Goal: Find specific page/section

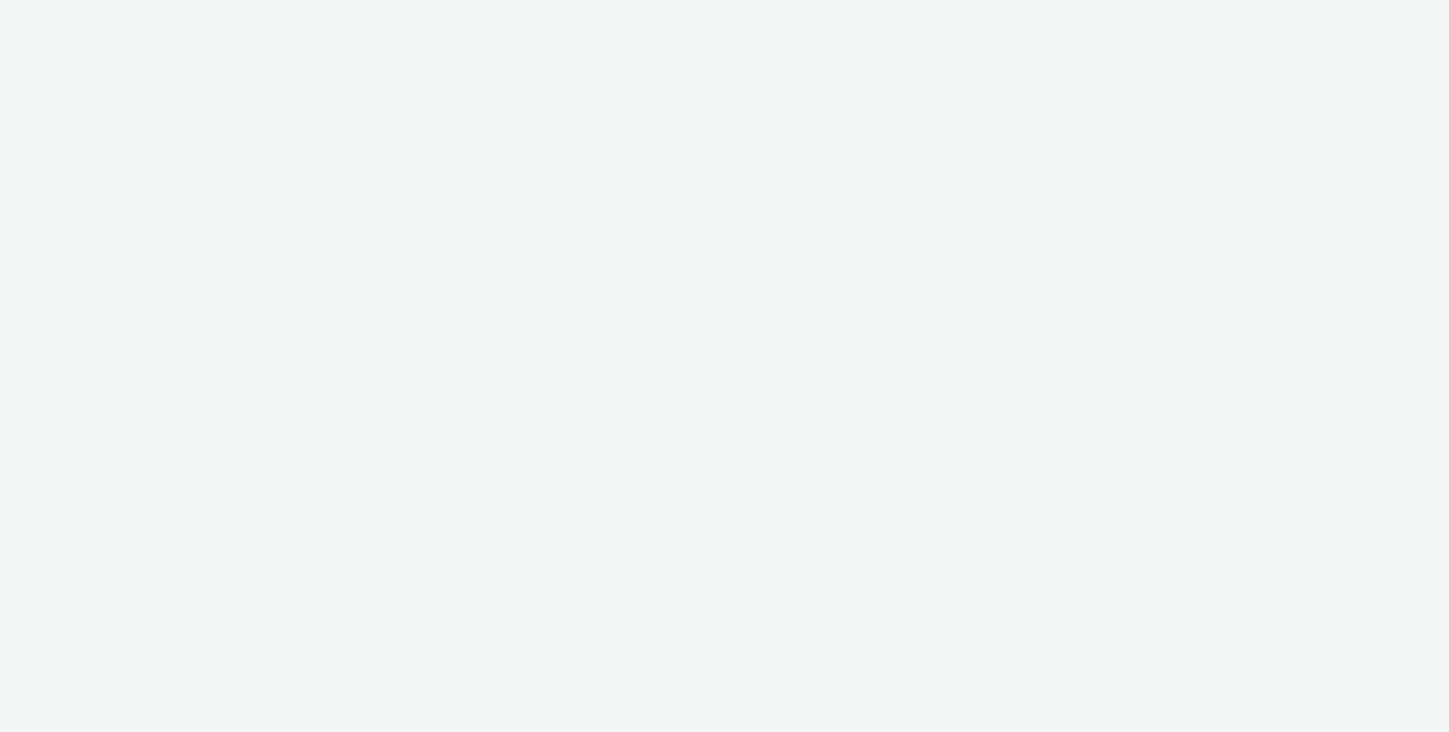
select select "cc51897e-9c53-4f52-a4b1-e17d801db32c"
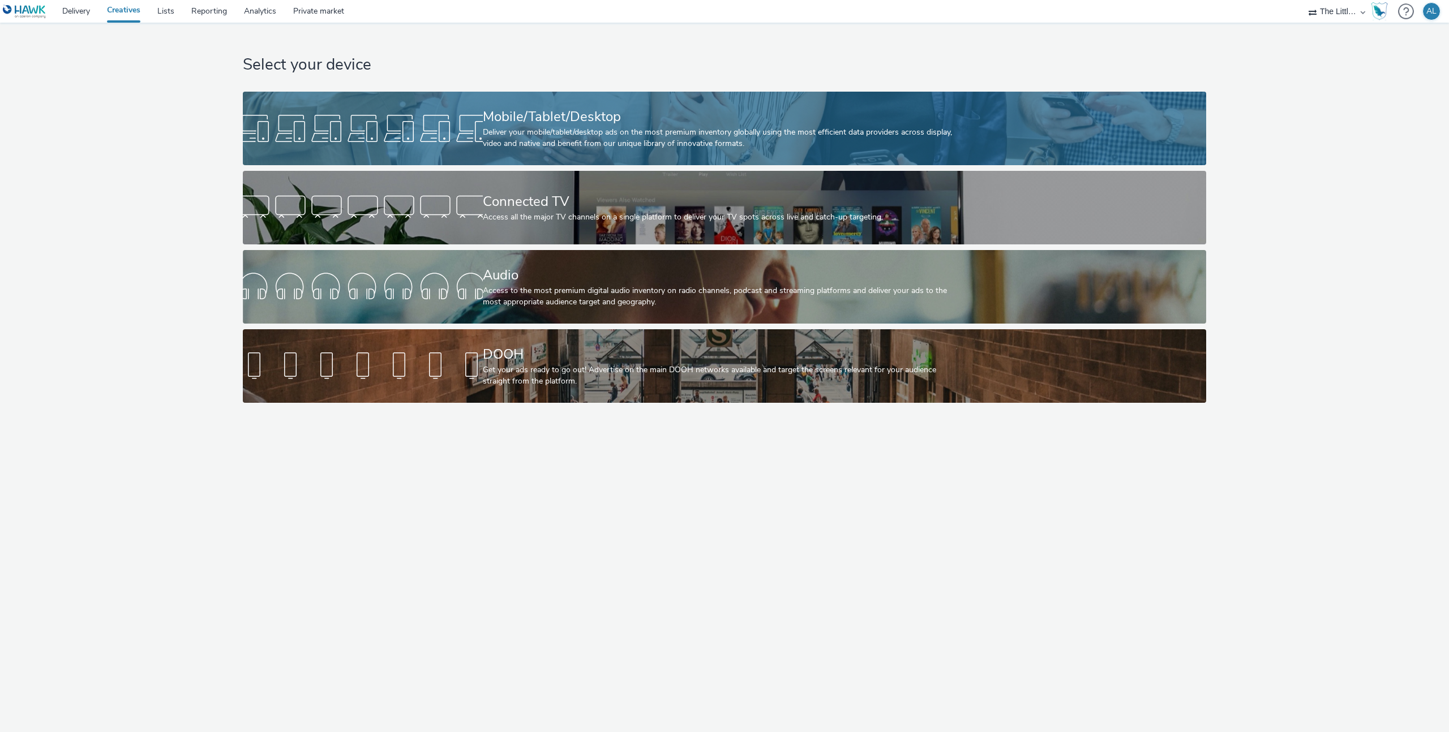
click at [435, 142] on div at bounding box center [363, 128] width 240 height 36
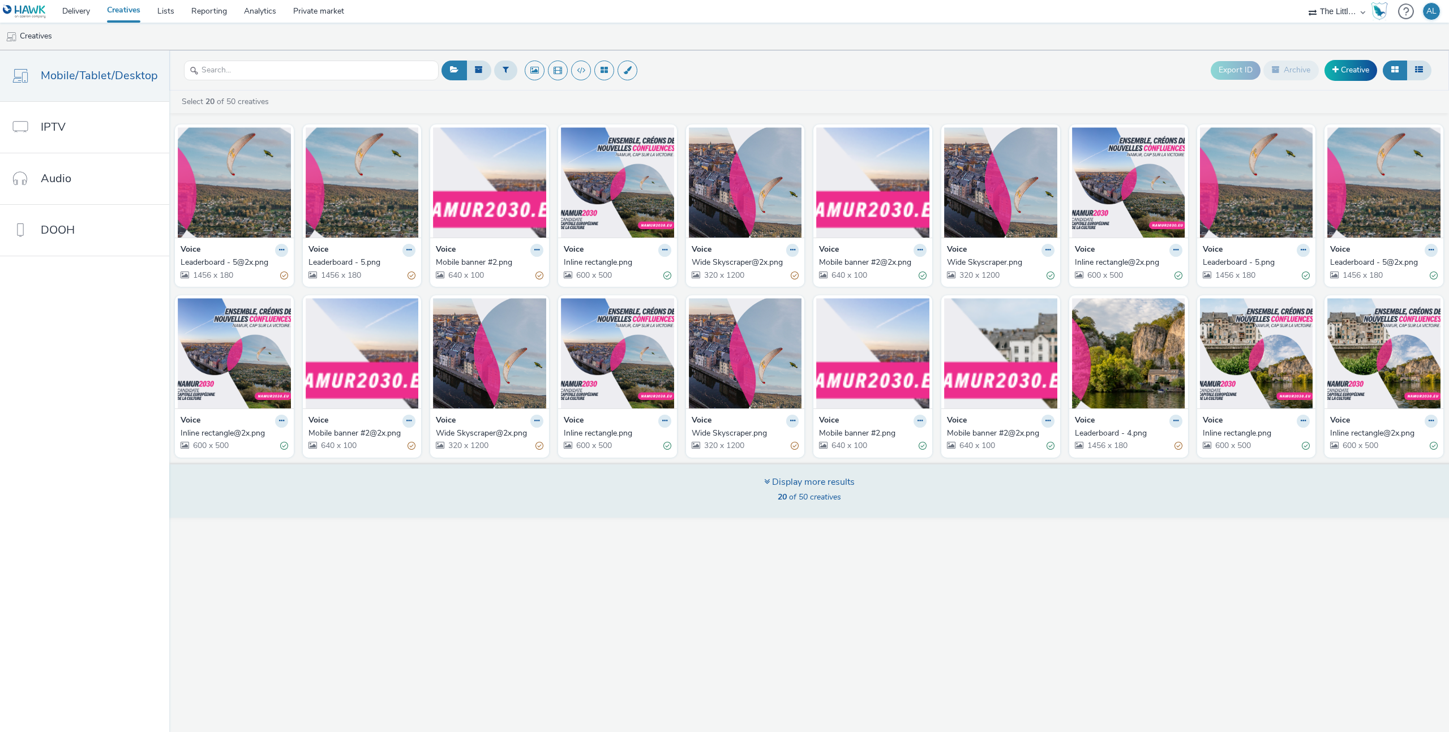
click at [904, 504] on div "Display more results 20 of 50 creatives" at bounding box center [809, 490] width 1288 height 55
click at [779, 486] on div "Display more results" at bounding box center [809, 482] width 91 height 13
click at [765, 484] on icon at bounding box center [767, 481] width 6 height 9
click at [815, 496] on span "20 of 50 creatives" at bounding box center [809, 497] width 63 height 11
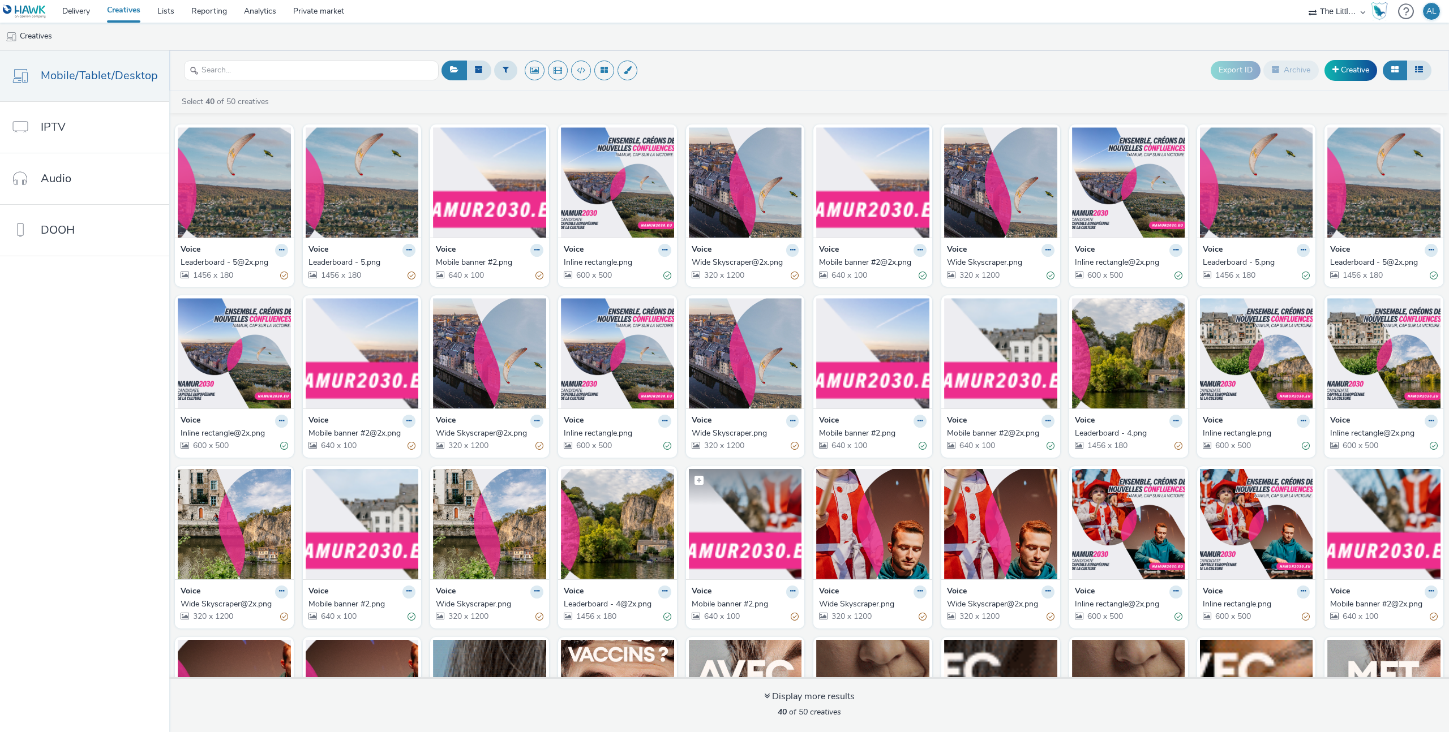
scroll to position [127, 0]
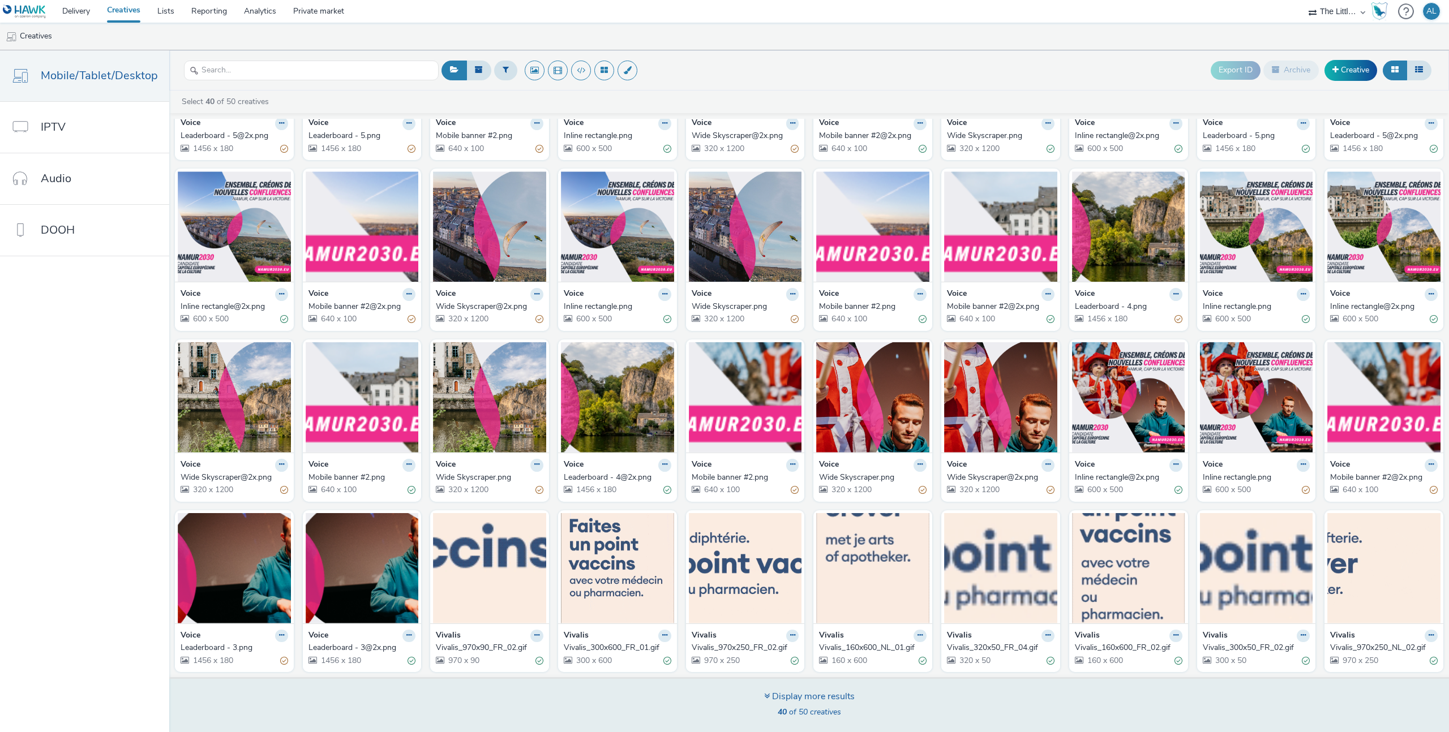
click at [808, 700] on div "Display more results" at bounding box center [809, 697] width 91 height 13
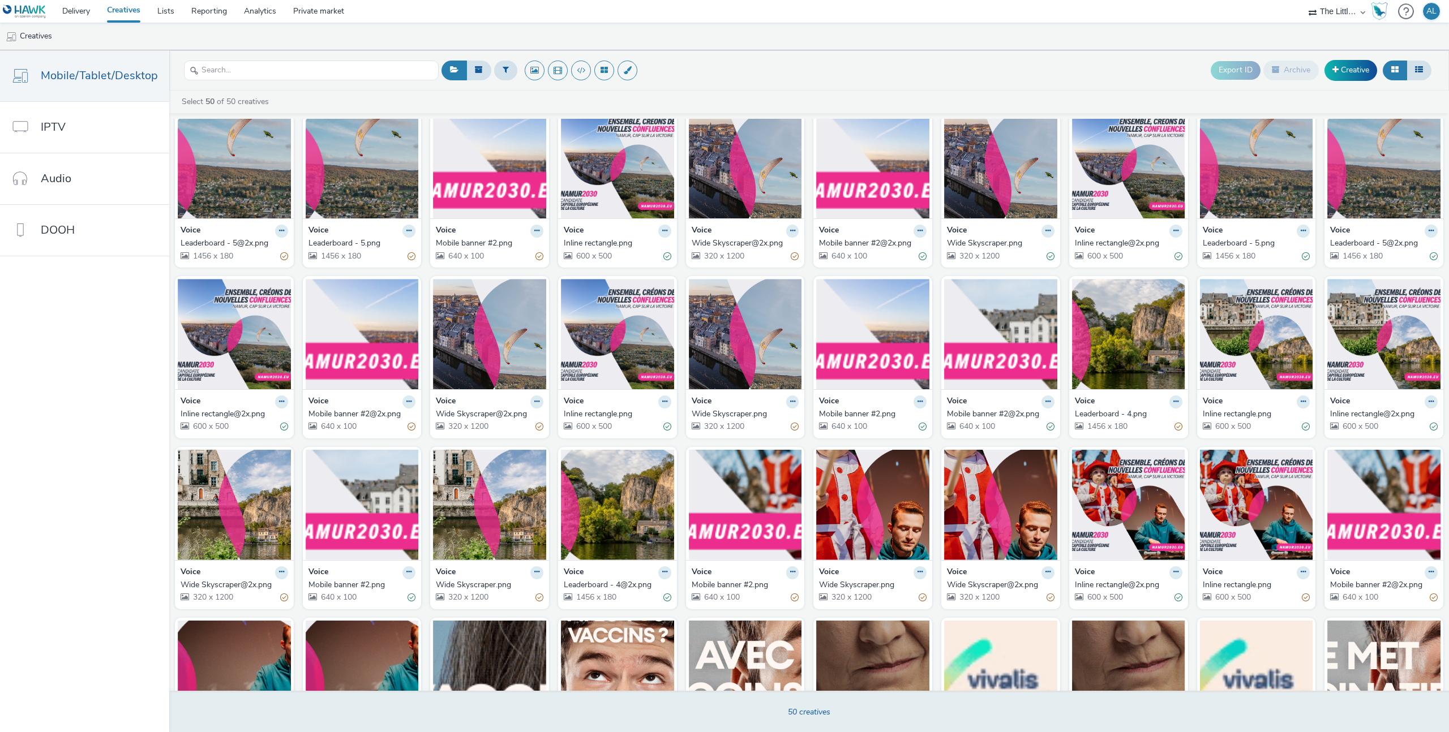
scroll to position [0, 0]
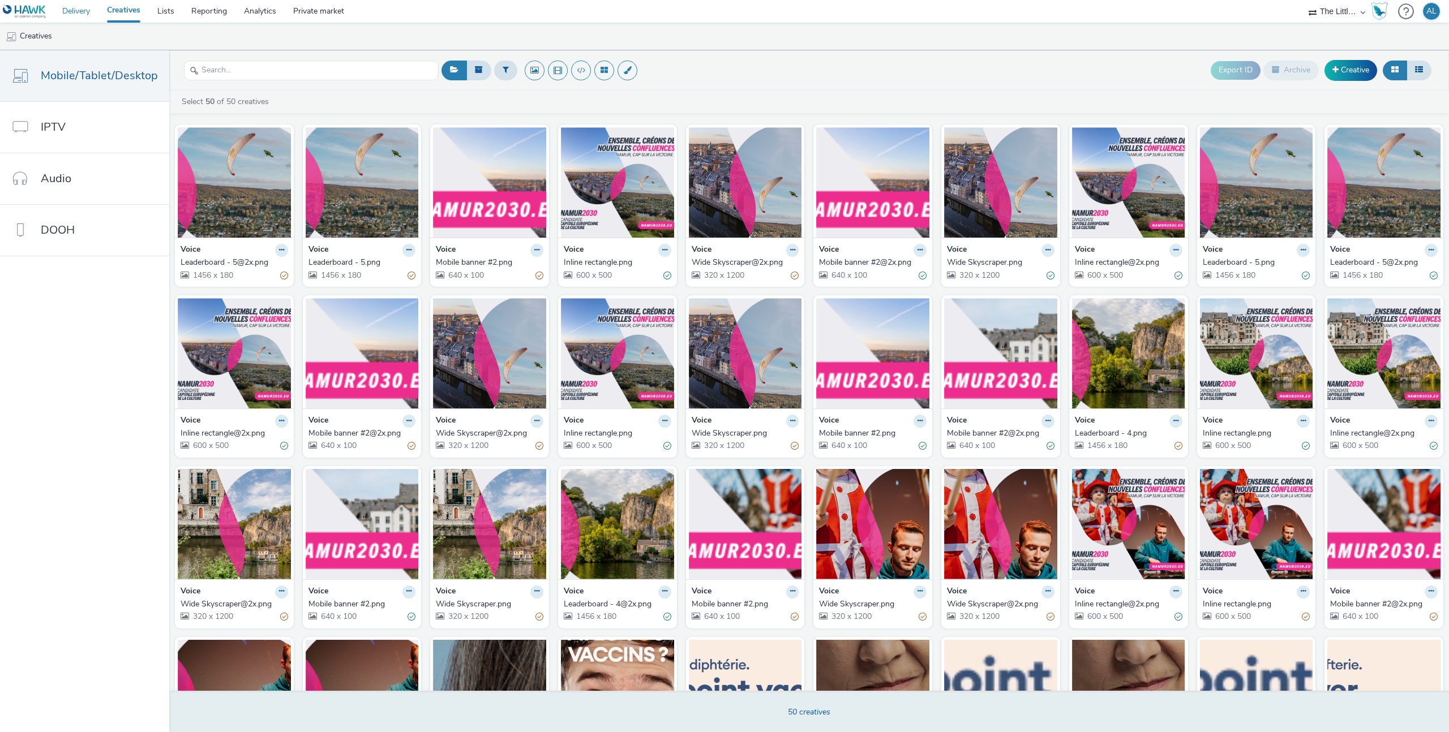
click at [92, 15] on link "Delivery" at bounding box center [76, 11] width 45 height 23
